Goal: Transaction & Acquisition: Purchase product/service

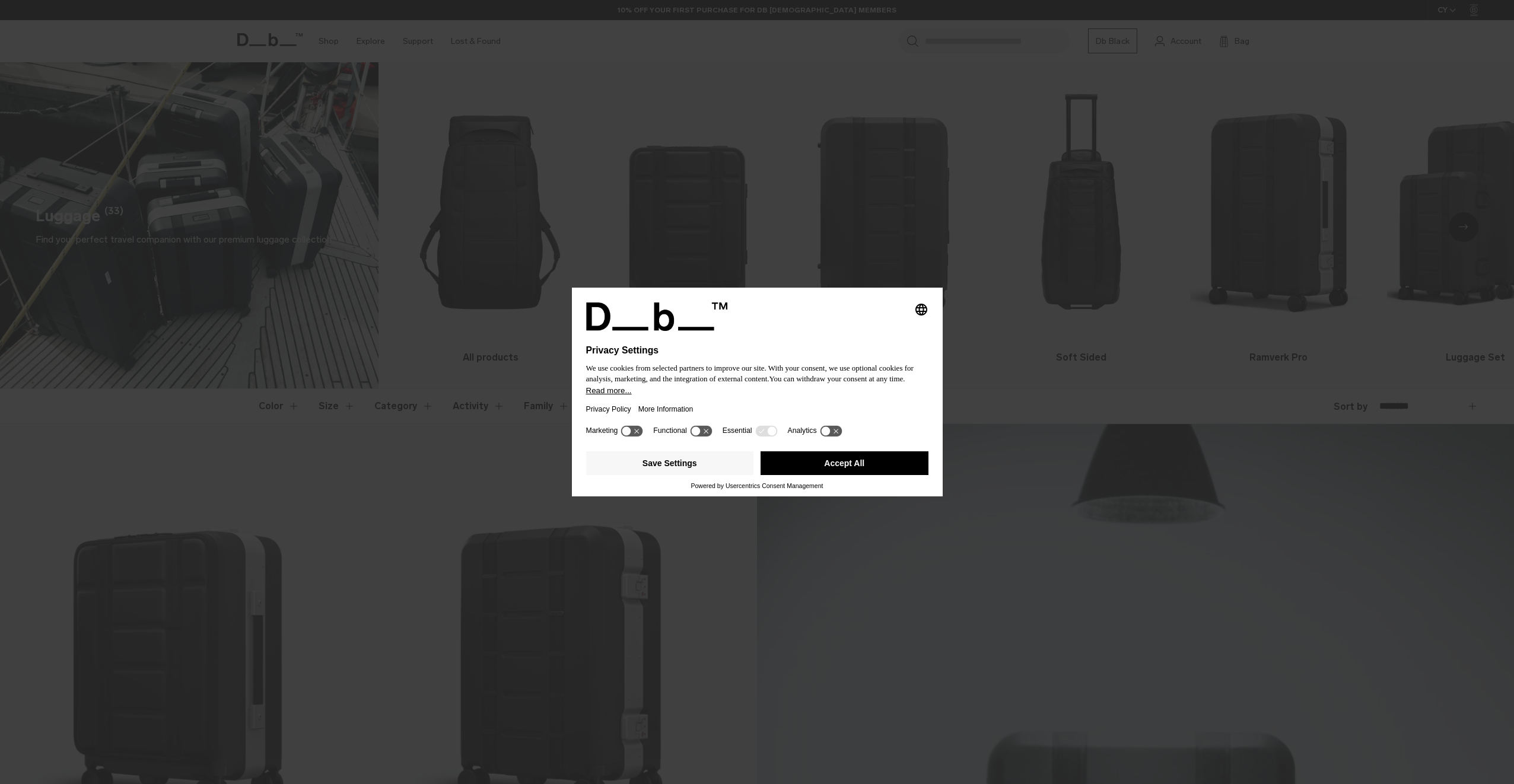
click at [700, 405] on div "More Information" at bounding box center [669, 408] width 63 height 27
click at [809, 470] on button "Accept All" at bounding box center [844, 463] width 168 height 24
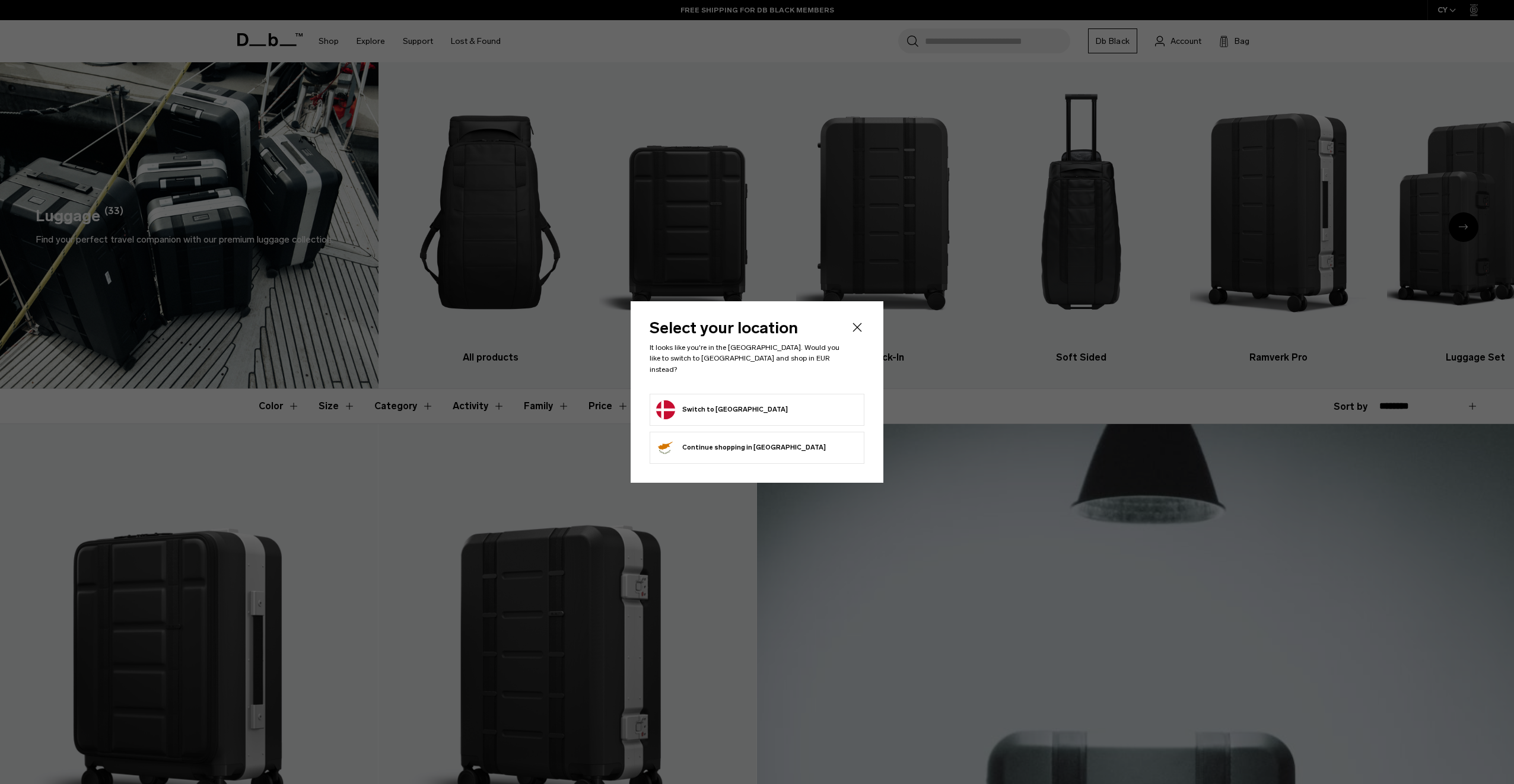
click at [865, 323] on div "Select your location It looks like you're in the Denmark. Would you like to swi…" at bounding box center [757, 392] width 253 height 181
click at [730, 405] on button "Switch to Denmark" at bounding box center [722, 409] width 131 height 19
